Goal: Transaction & Acquisition: Obtain resource

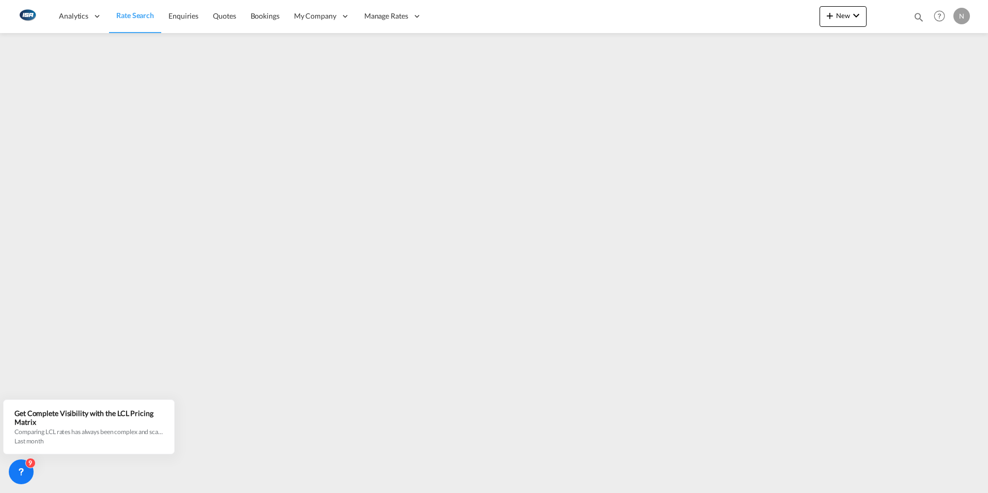
click at [127, 17] on span "Rate Search" at bounding box center [135, 15] width 38 height 9
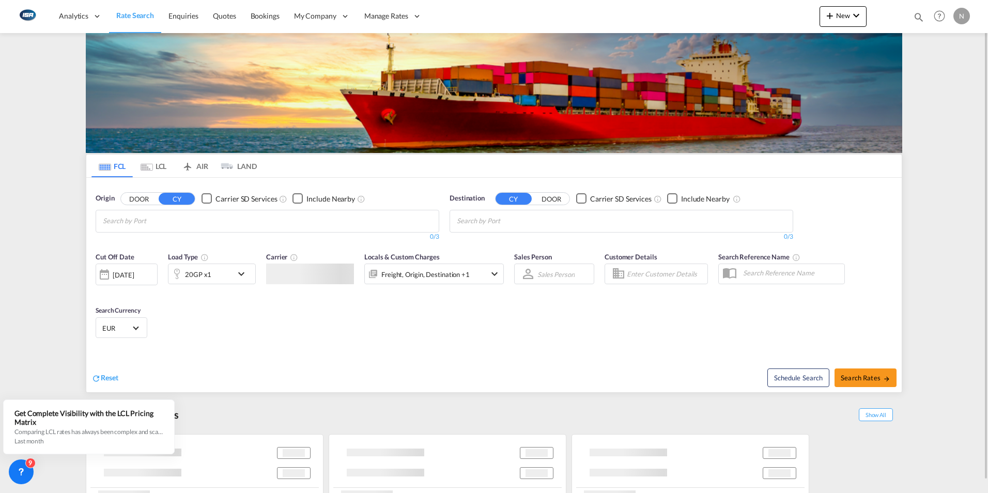
click at [150, 168] on md-icon "Use the left and right arrow keys to navigate between tabs" at bounding box center [147, 167] width 12 height 8
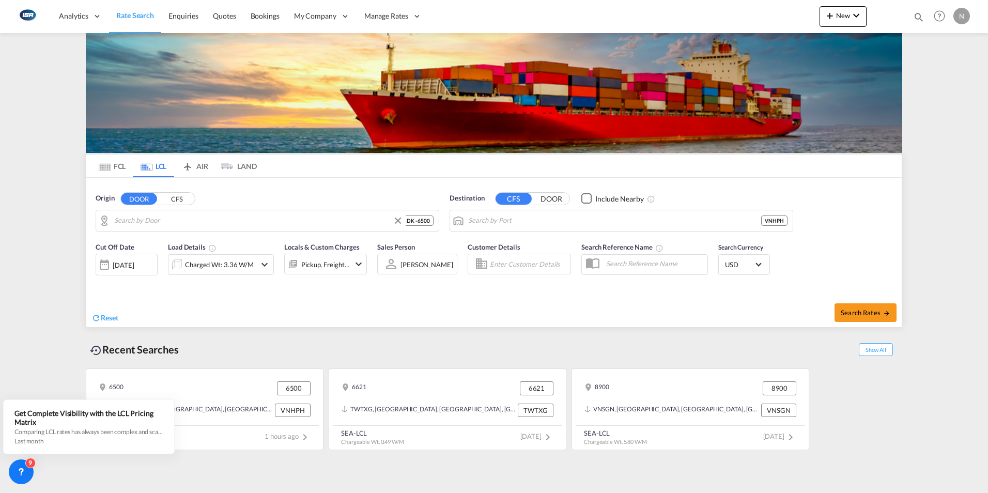
type input "DK-6500, Abkær, [GEOGRAPHIC_DATA], [GEOGRAPHIC_DATA], [GEOGRAPHIC_DATA], [GEOGR…"
type input "Haiphong, VNHPH"
click at [144, 200] on button "DOOR" at bounding box center [139, 199] width 36 height 12
click at [134, 213] on input "DK-6500, Abkær, [GEOGRAPHIC_DATA], [GEOGRAPHIC_DATA], [GEOGRAPHIC_DATA], [GEOGR…" at bounding box center [273, 221] width 319 height 16
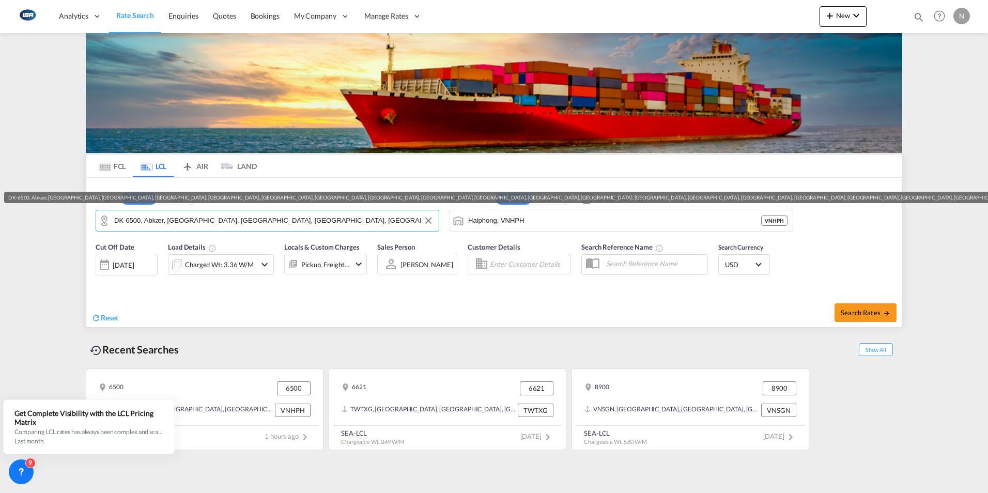
type input "k"
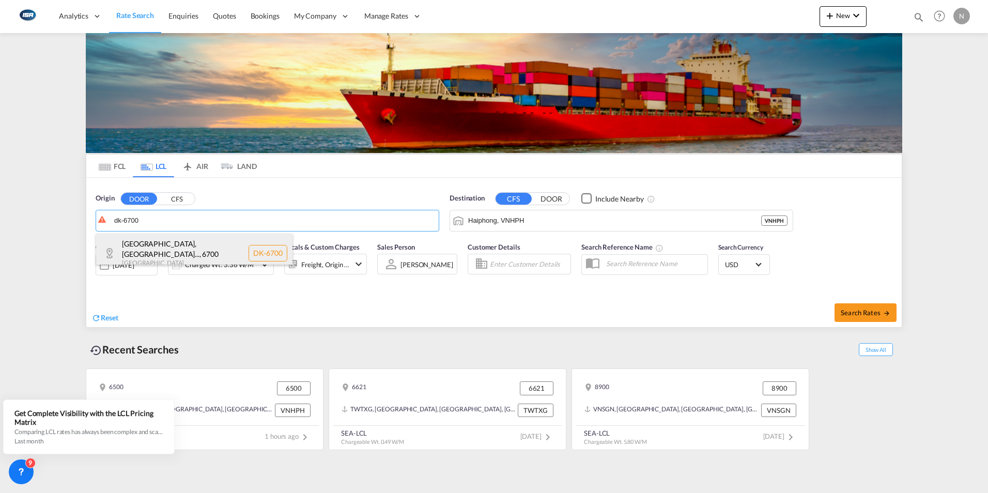
click at [142, 245] on div "[GEOGRAPHIC_DATA], [GEOGRAPHIC_DATA]... , 6700 [GEOGRAPHIC_DATA] DK-6700" at bounding box center [194, 253] width 196 height 39
type input "DK-6700, [GEOGRAPHIC_DATA], Grundtvigs, Jerne, Treenigheds, [GEOGRAPHIC_DATA], …"
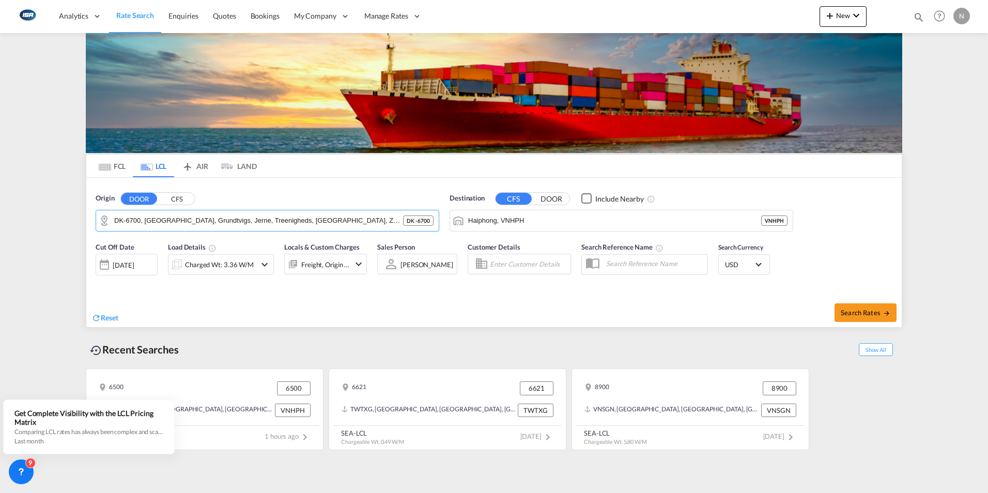
click at [237, 263] on div "Charged Wt: 3.36 W/M" at bounding box center [219, 264] width 69 height 14
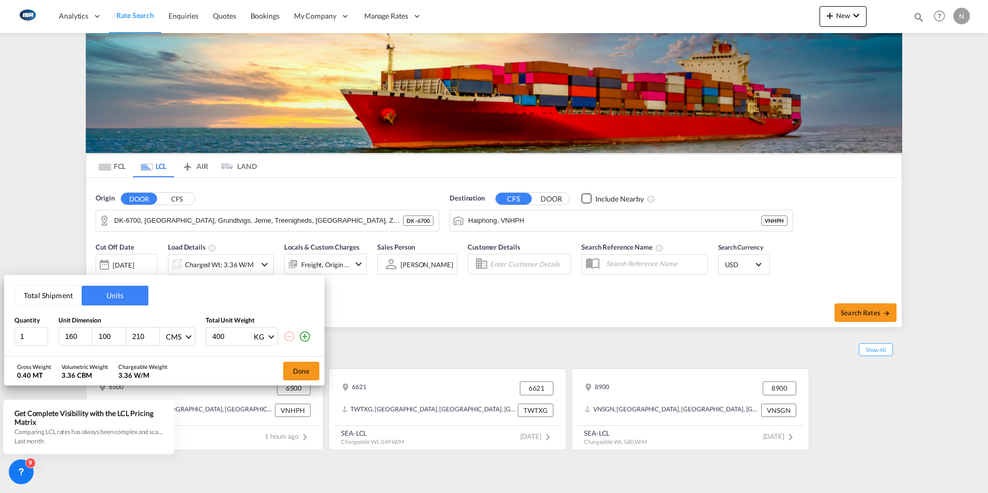
click at [59, 338] on div "160" at bounding box center [76, 337] width 34 height 18
click at [63, 336] on div "160" at bounding box center [76, 337] width 34 height 18
click at [76, 335] on input "160" at bounding box center [78, 336] width 28 height 9
type input "1"
type input "120"
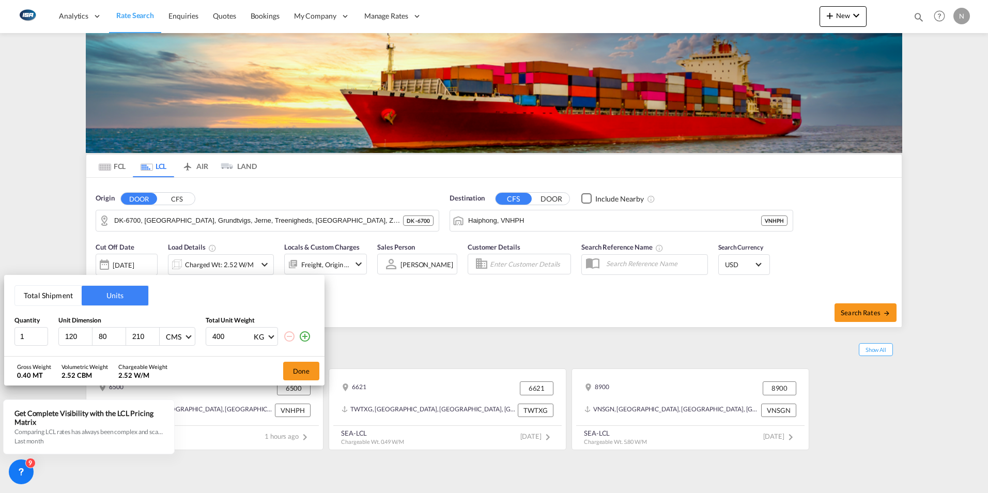
type input "80"
type input "148"
type input "480"
click at [299, 371] on button "Done" at bounding box center [301, 371] width 36 height 19
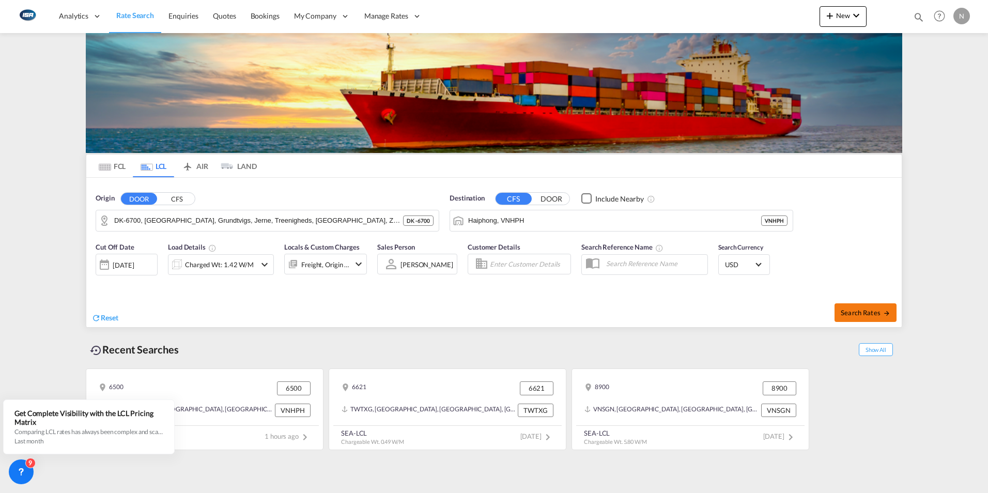
click at [861, 310] on span "Search Rates" at bounding box center [866, 313] width 50 height 8
type input "6700 to VNHPH / [DATE]"
